Goal: Find contact information: Find contact information

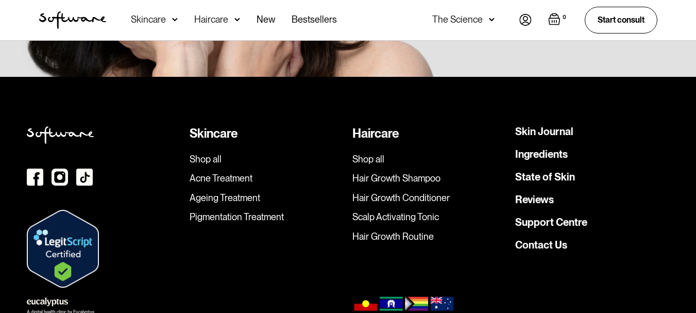
scroll to position [2973, 0]
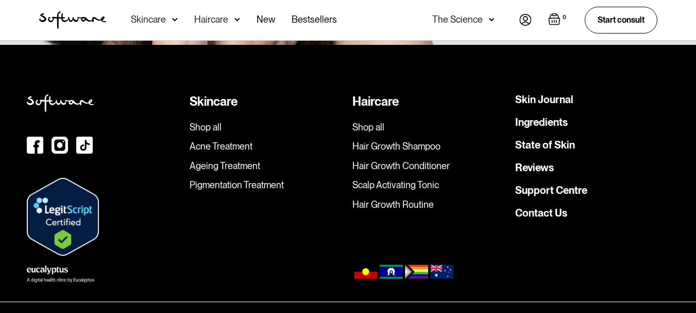
click at [33, 137] on img at bounding box center [35, 145] width 16 height 17
click at [542, 208] on link "Contact Us" at bounding box center [541, 213] width 52 height 10
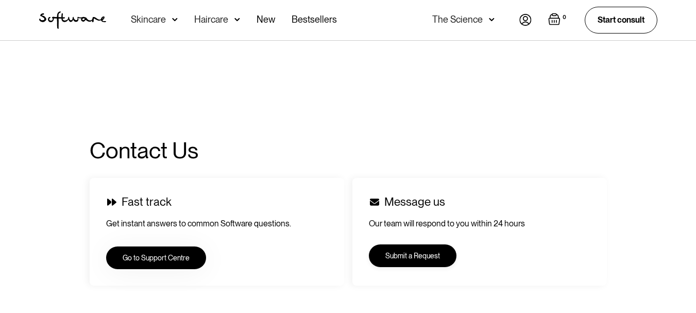
click at [407, 255] on link "Submit a Request" at bounding box center [413, 255] width 88 height 23
